Goal: Register for event/course

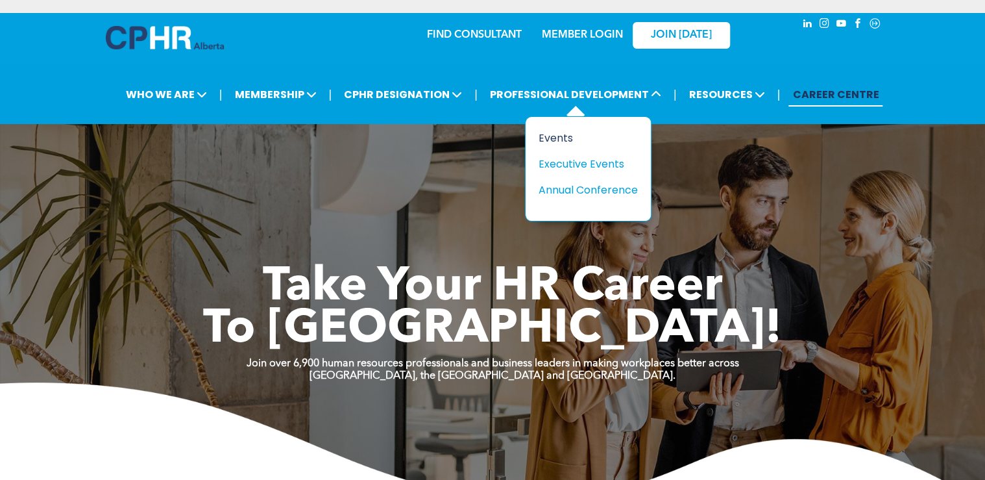
click at [553, 138] on div "Events" at bounding box center [584, 138] width 90 height 16
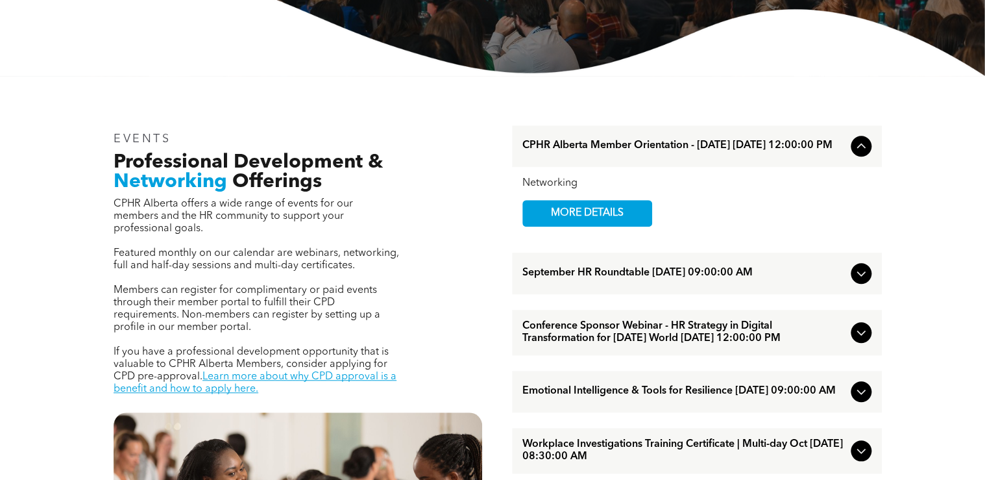
scroll to position [415, 0]
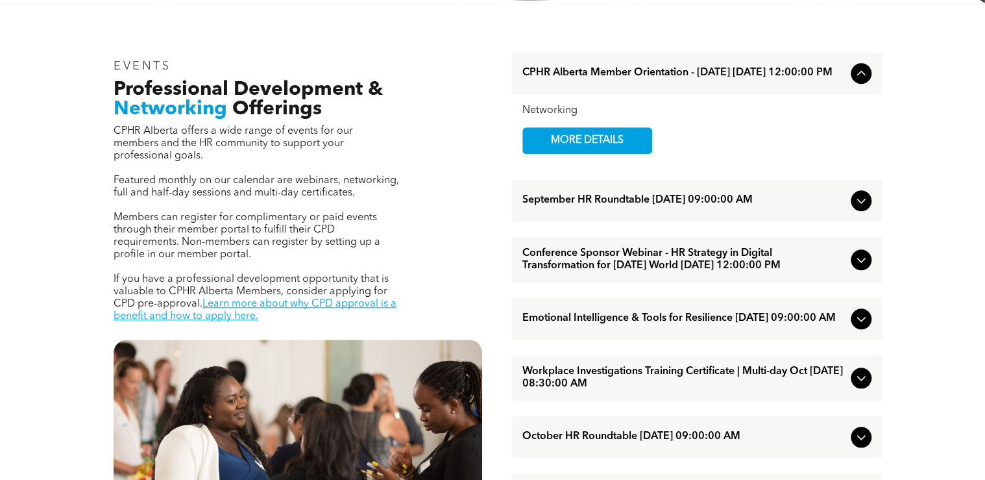
click at [859, 205] on icon at bounding box center [862, 201] width 16 height 16
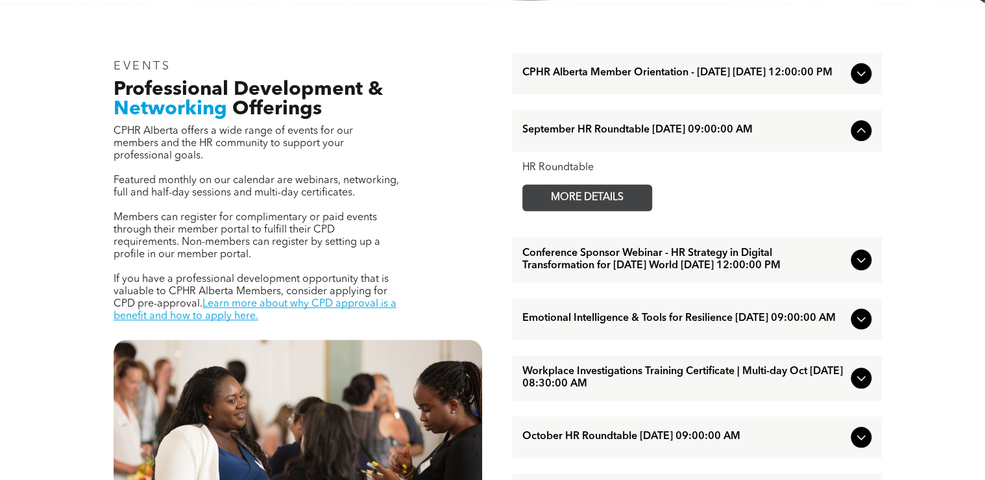
click at [611, 203] on span "MORE DETAILS" at bounding box center [587, 197] width 103 height 25
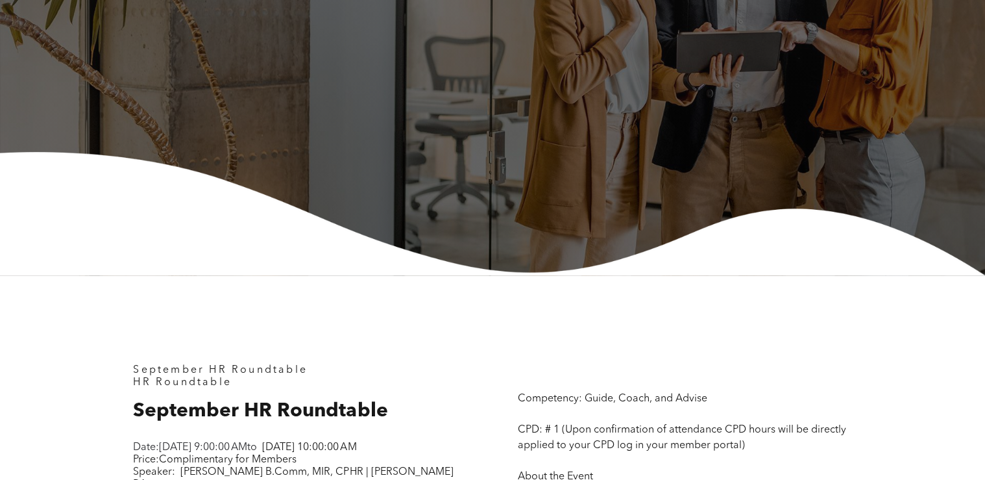
scroll to position [467, 0]
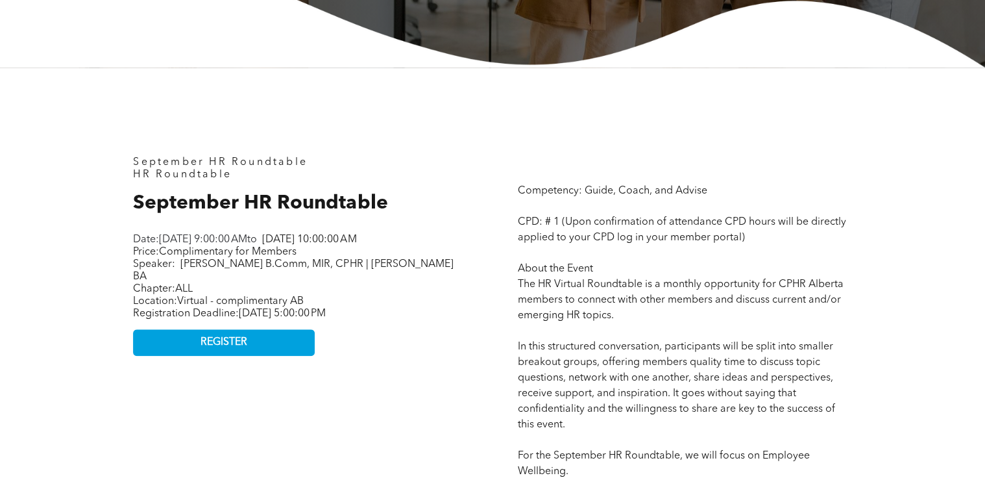
click at [247, 243] on span "Thursday, September 11, 2025, 9:00:00 AM" at bounding box center [203, 239] width 88 height 10
click at [359, 299] on p "Location: Virtual - complimentary AB Registration Deadline: Tuesday, September …" at bounding box center [295, 307] width 325 height 25
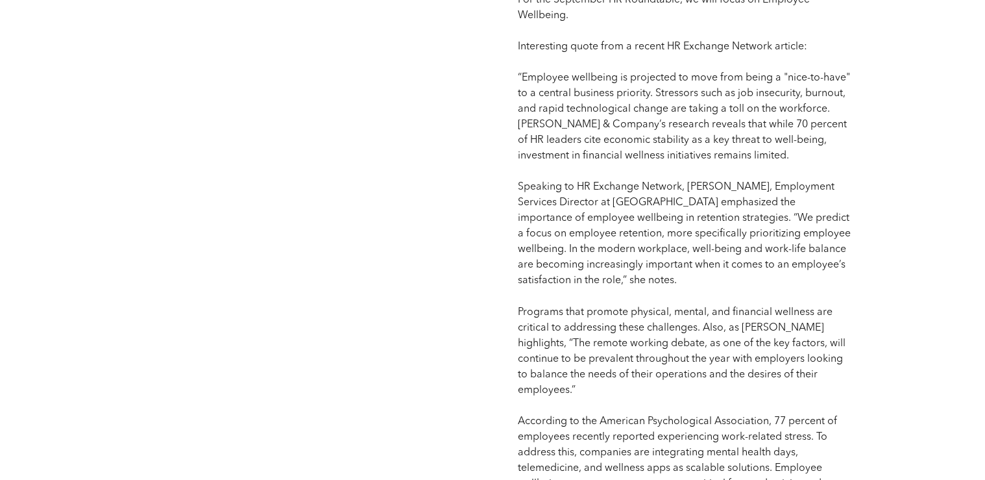
scroll to position [1039, 0]
